Goal: Information Seeking & Learning: Learn about a topic

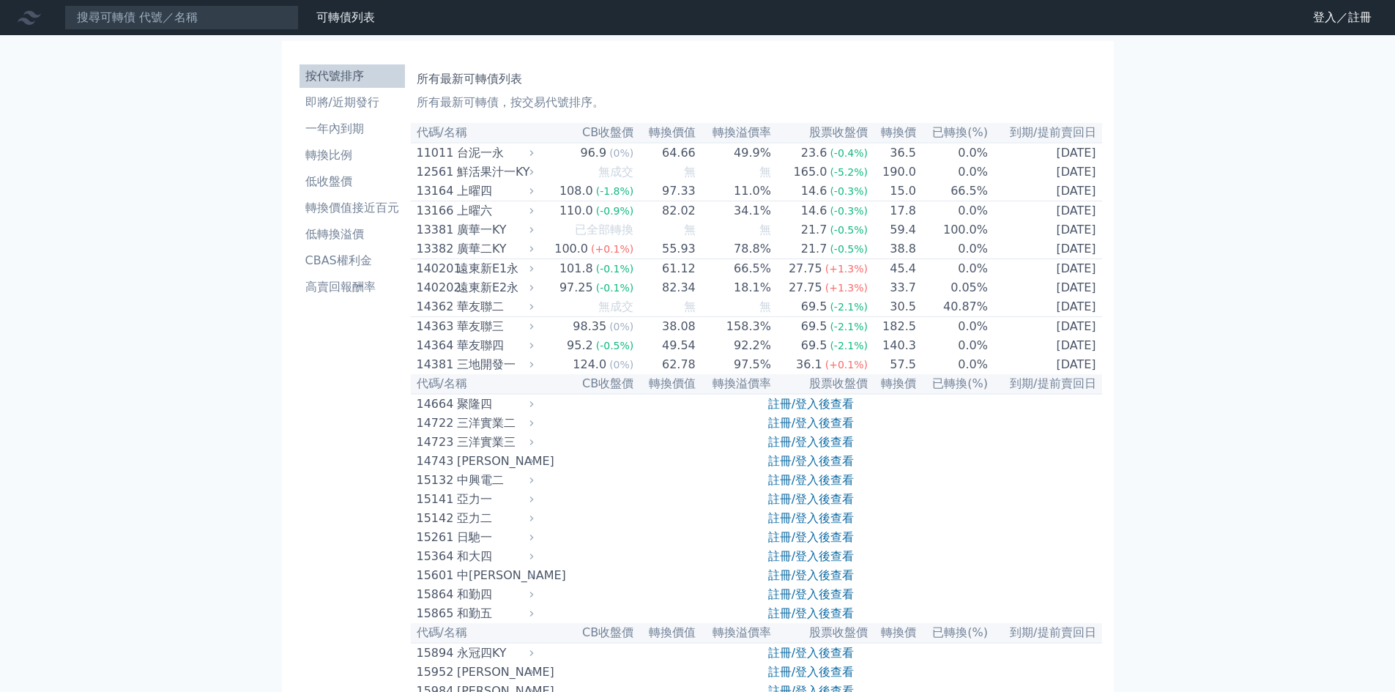
click at [1330, 12] on nav "可轉債列表 財務數據 可轉債列表 財務數據 登入／註冊 登入／註冊" at bounding box center [697, 17] width 1395 height 35
click at [1339, 16] on link "登入／註冊" at bounding box center [1342, 17] width 82 height 23
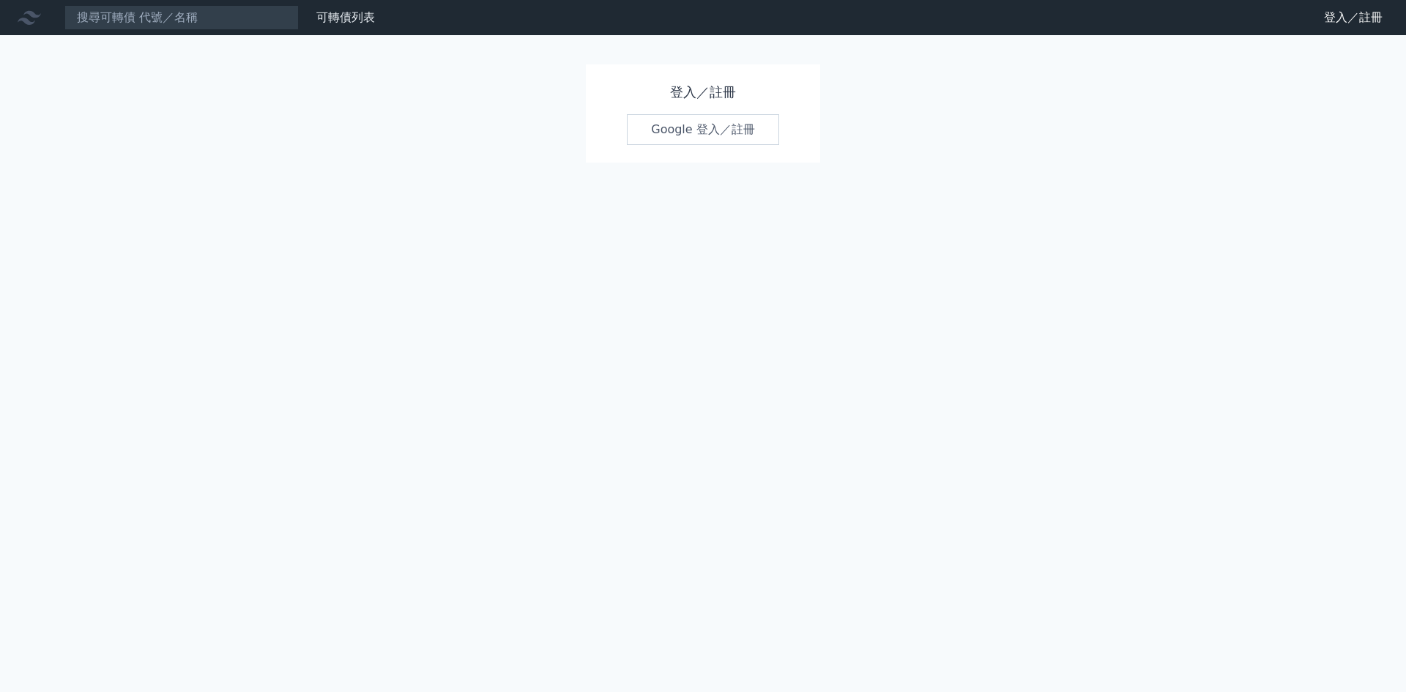
click at [627, 114] on link "Google 登入／註冊" at bounding box center [703, 129] width 152 height 31
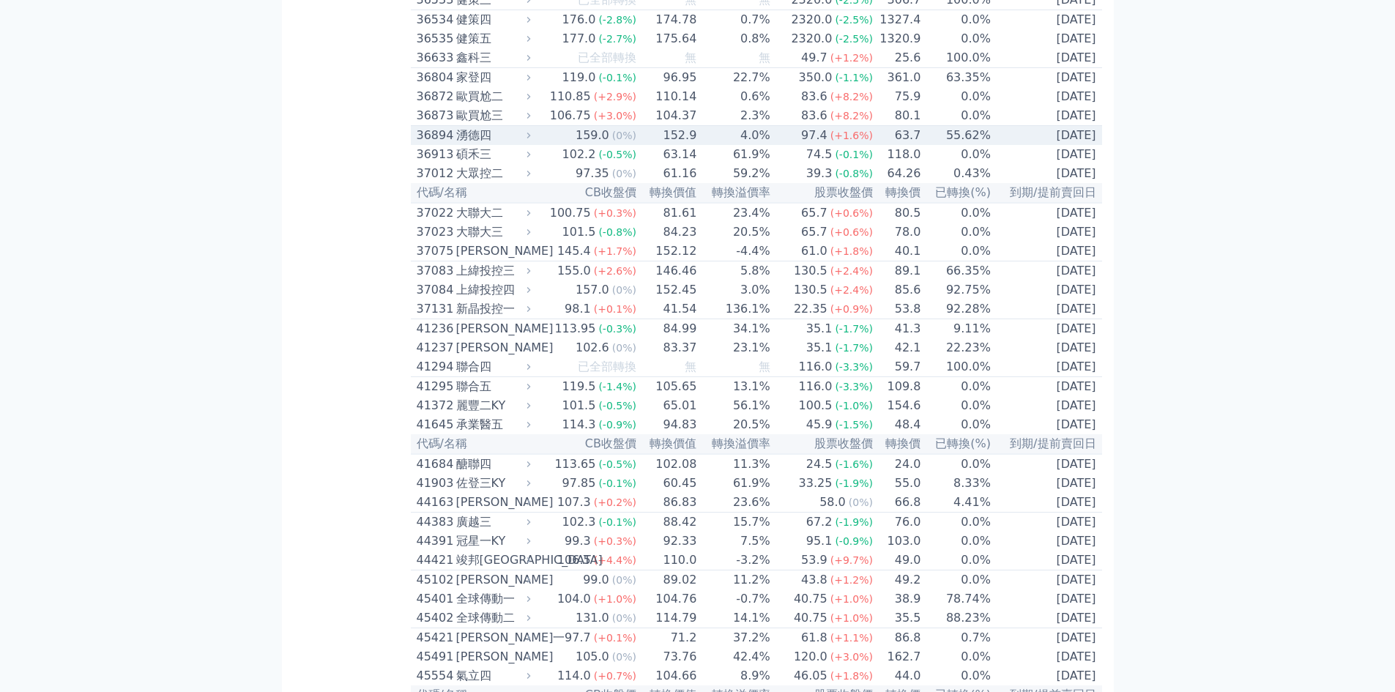
click at [921, 146] on td "55.62%" at bounding box center [956, 136] width 70 height 20
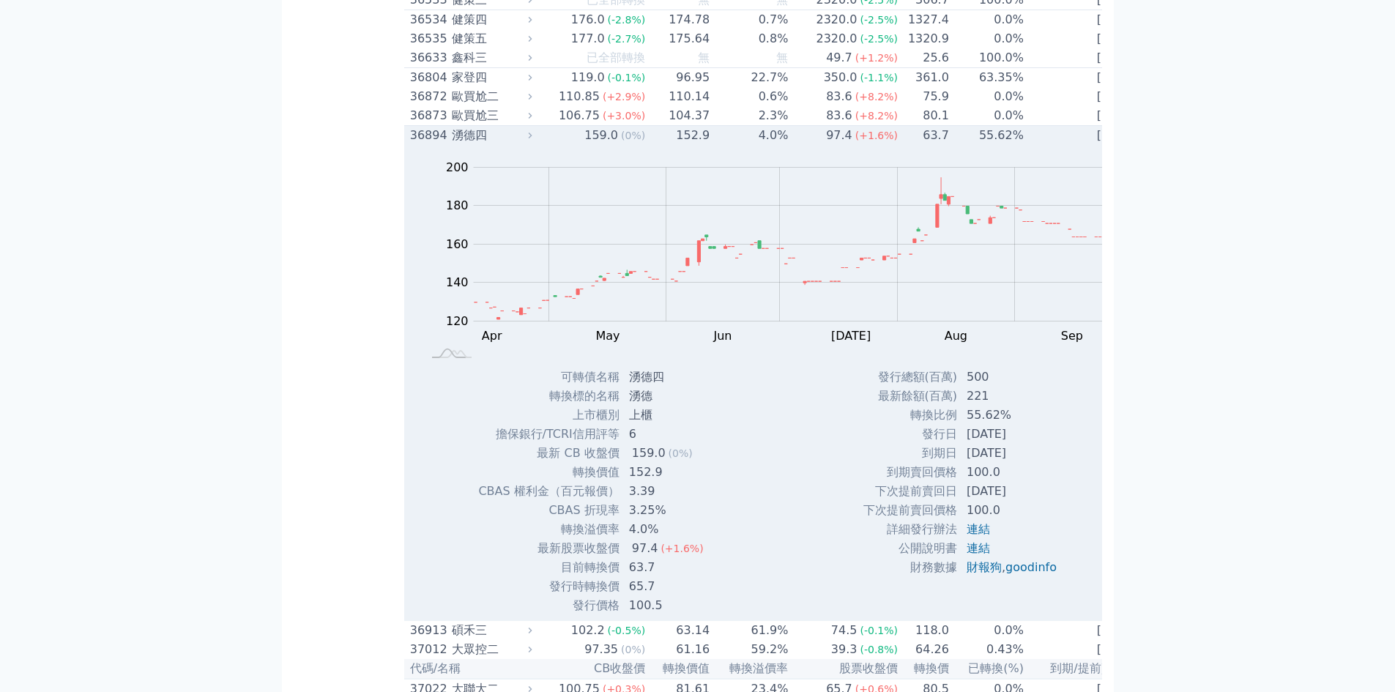
click at [950, 146] on td "55.62%" at bounding box center [987, 136] width 75 height 20
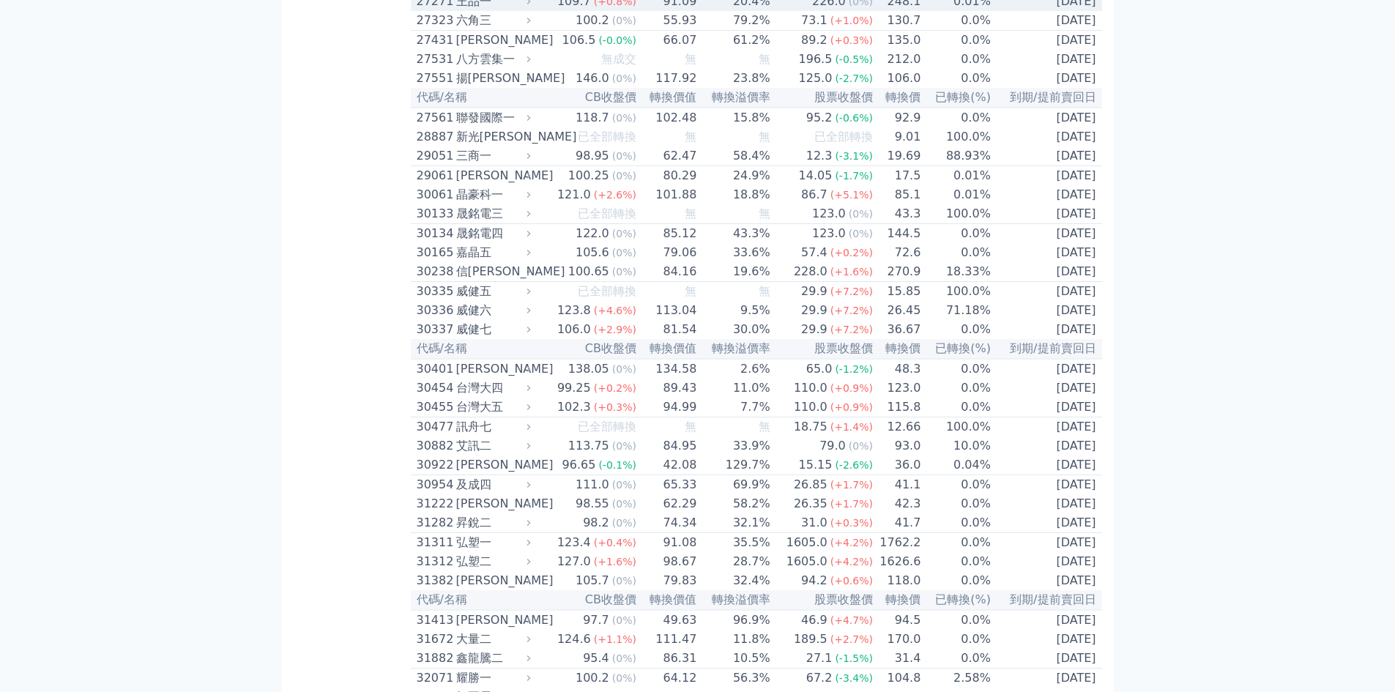
scroll to position [1904, 0]
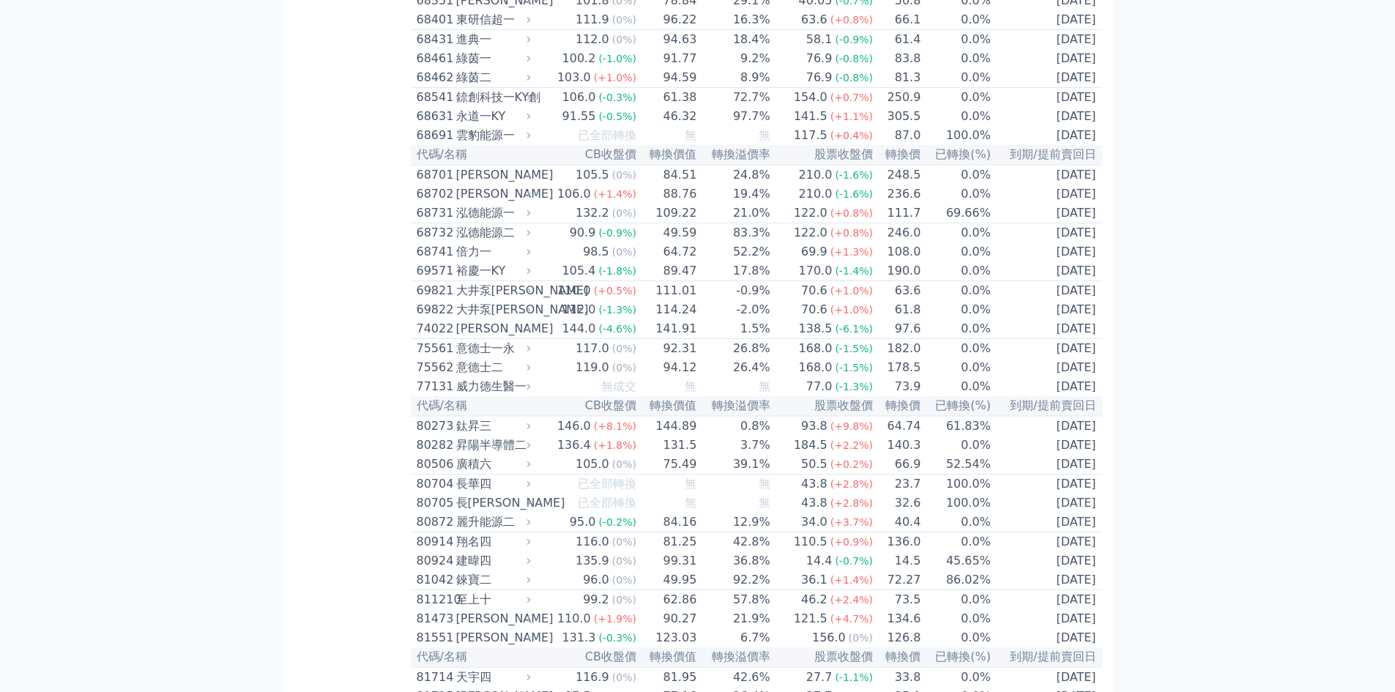
scroll to position [7104, 0]
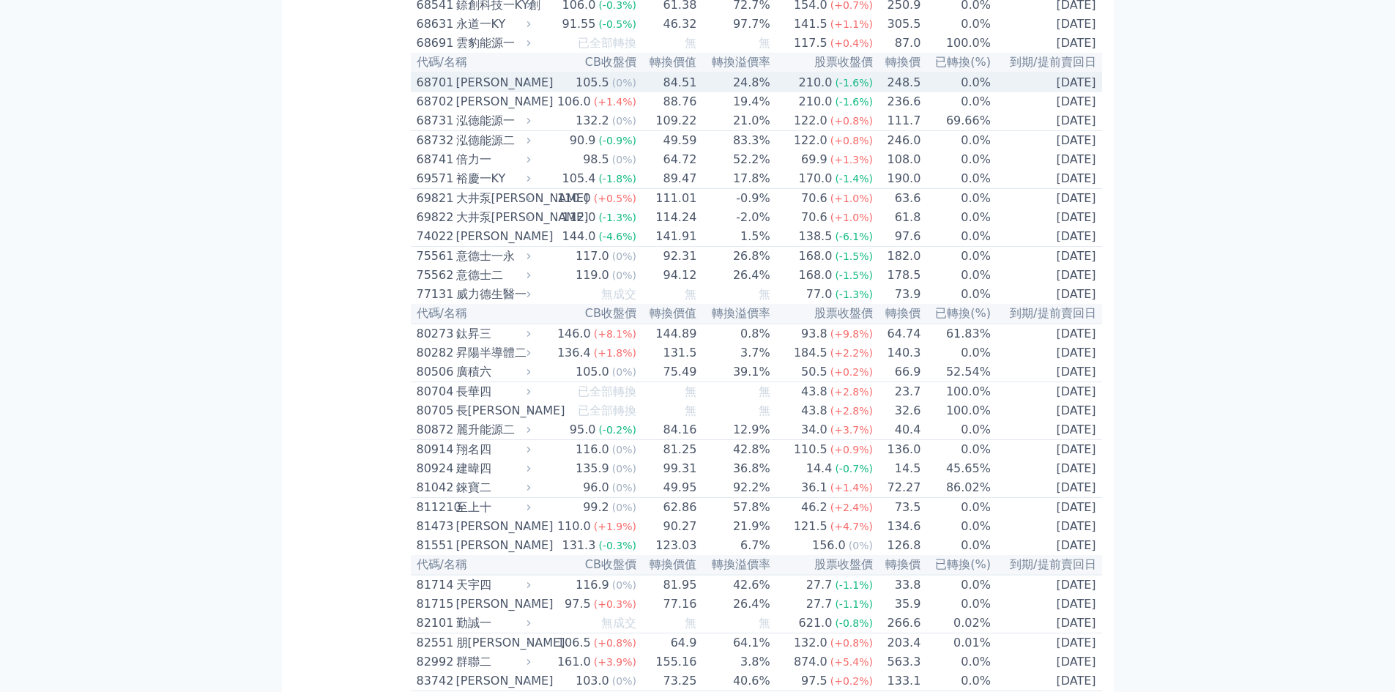
click at [992, 92] on td "[DATE]" at bounding box center [1047, 83] width 111 height 20
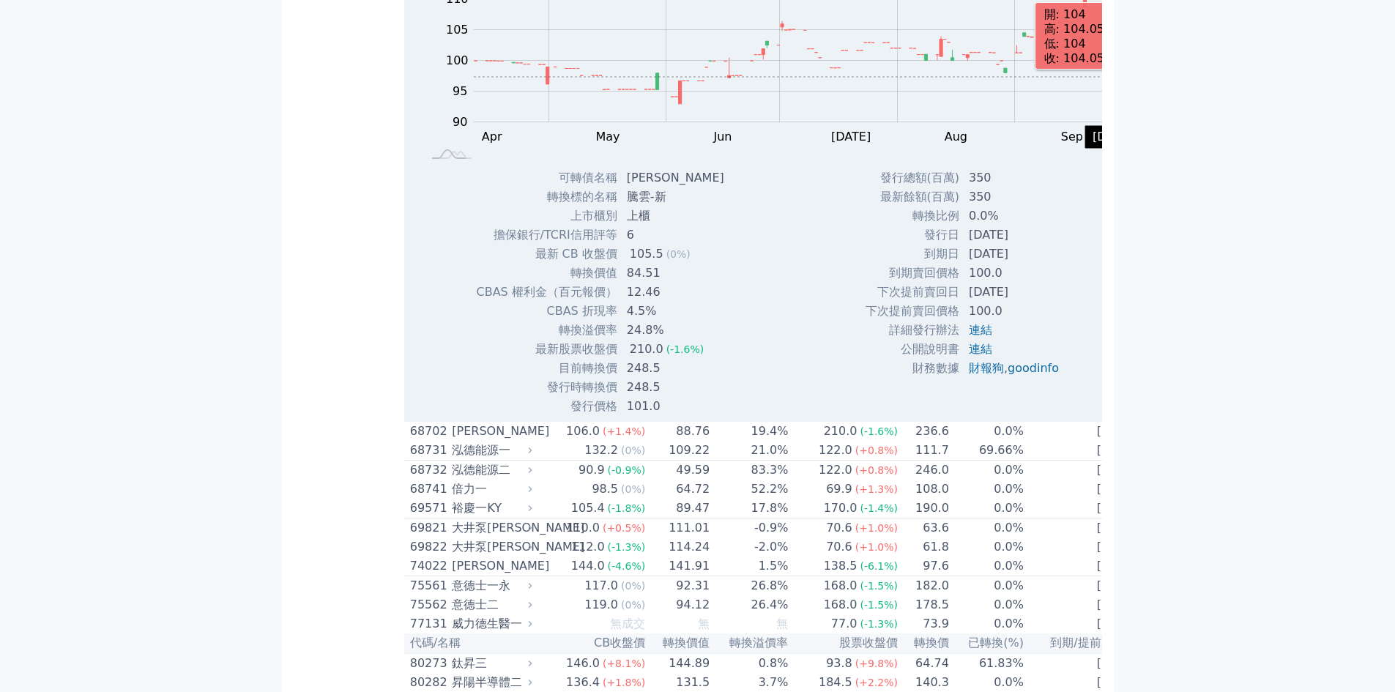
scroll to position [7470, 0]
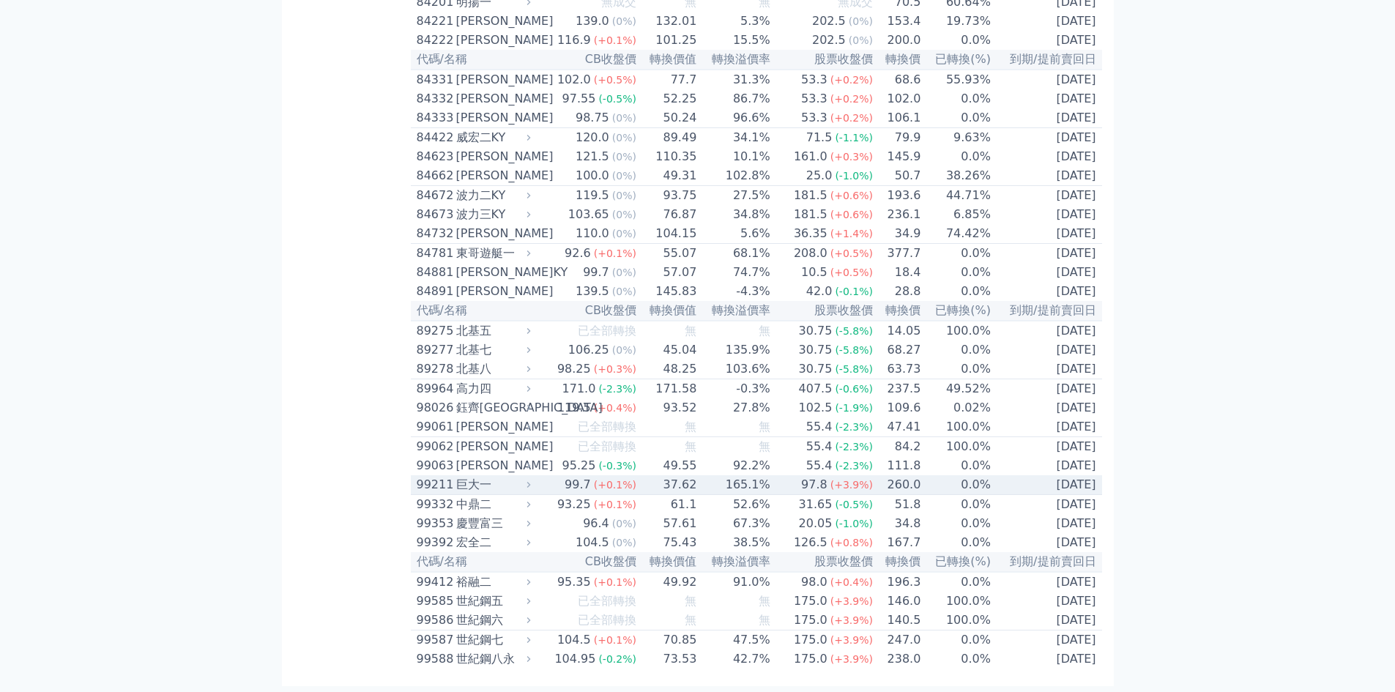
scroll to position [8422, 0]
